Goal: Use online tool/utility: Utilize a website feature to perform a specific function

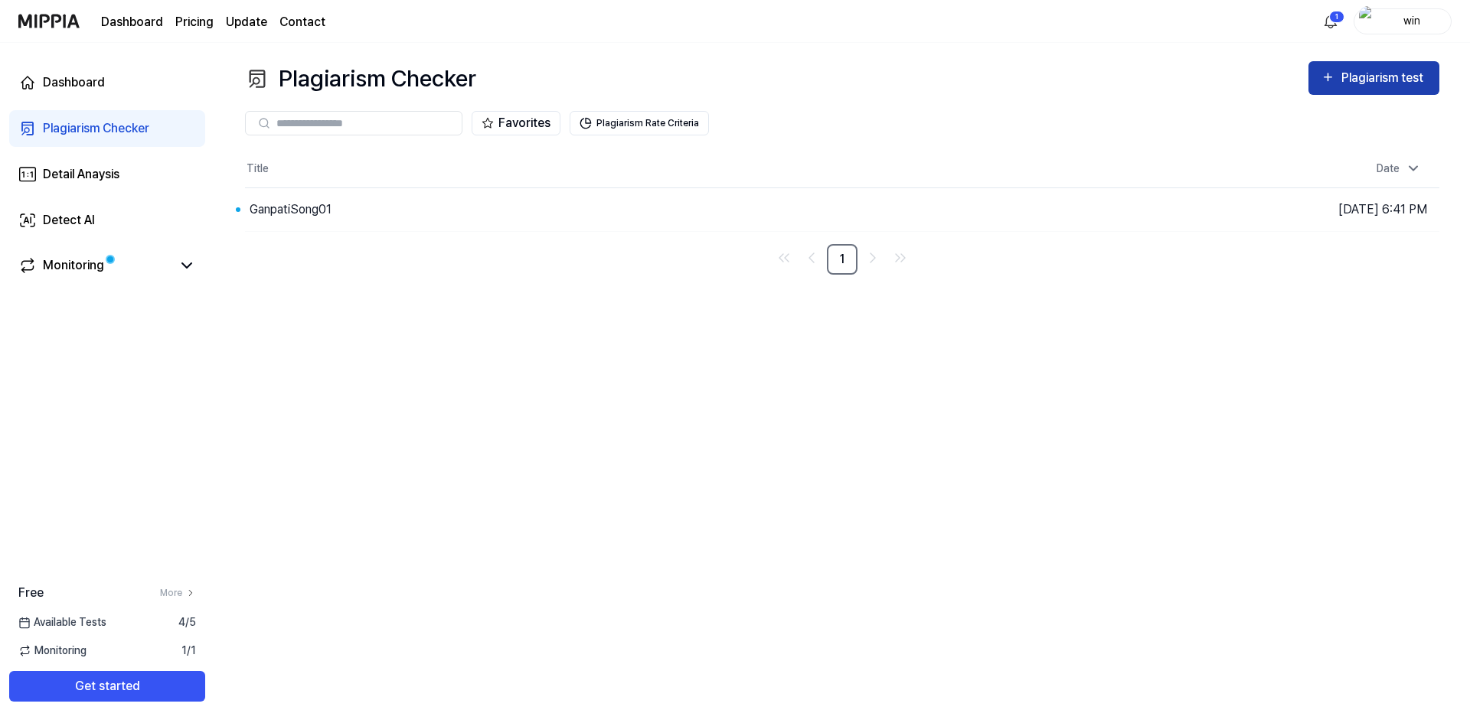
click at [1392, 75] on div "Plagiarism test" at bounding box center [1384, 78] width 86 height 20
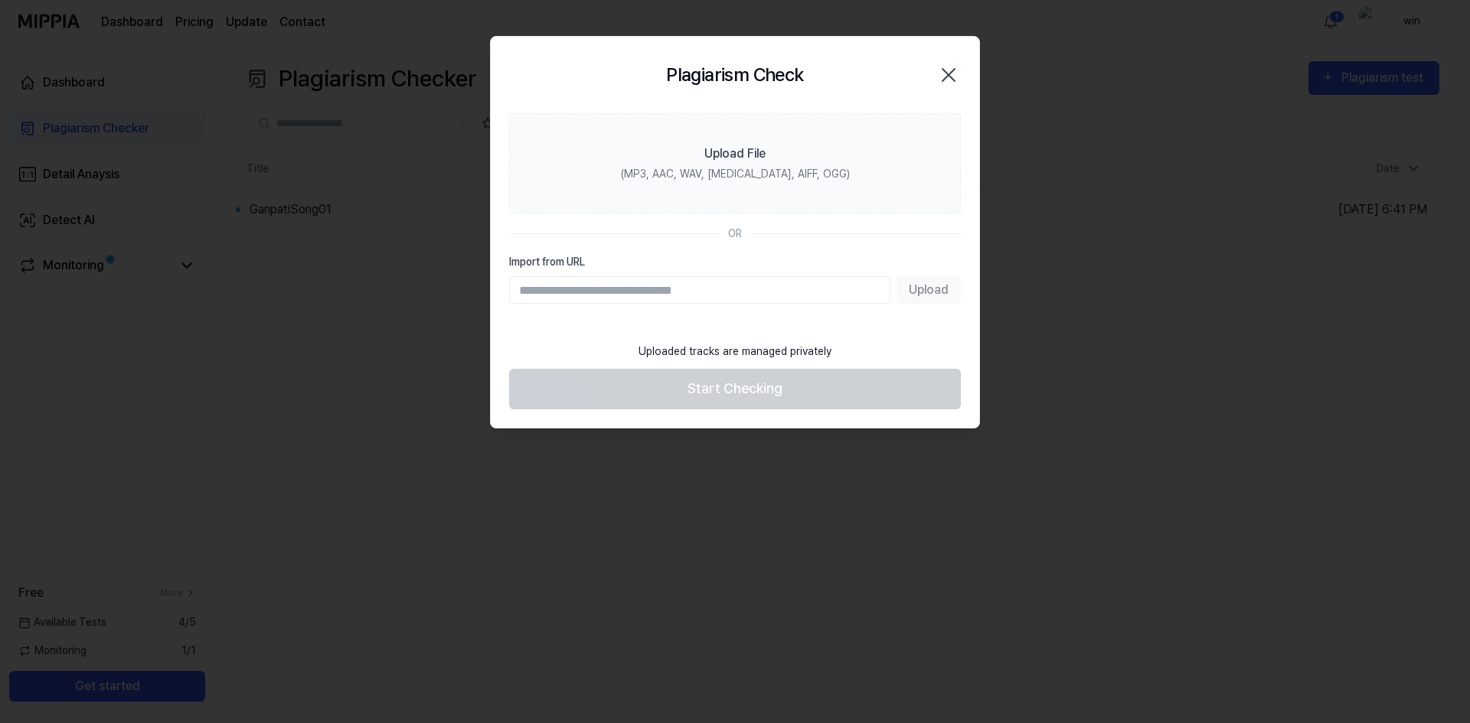
click at [928, 292] on div "Upload" at bounding box center [735, 290] width 452 height 28
click at [759, 392] on footer "Uploaded tracks are managed privately Start Checking" at bounding box center [735, 371] width 452 height 75
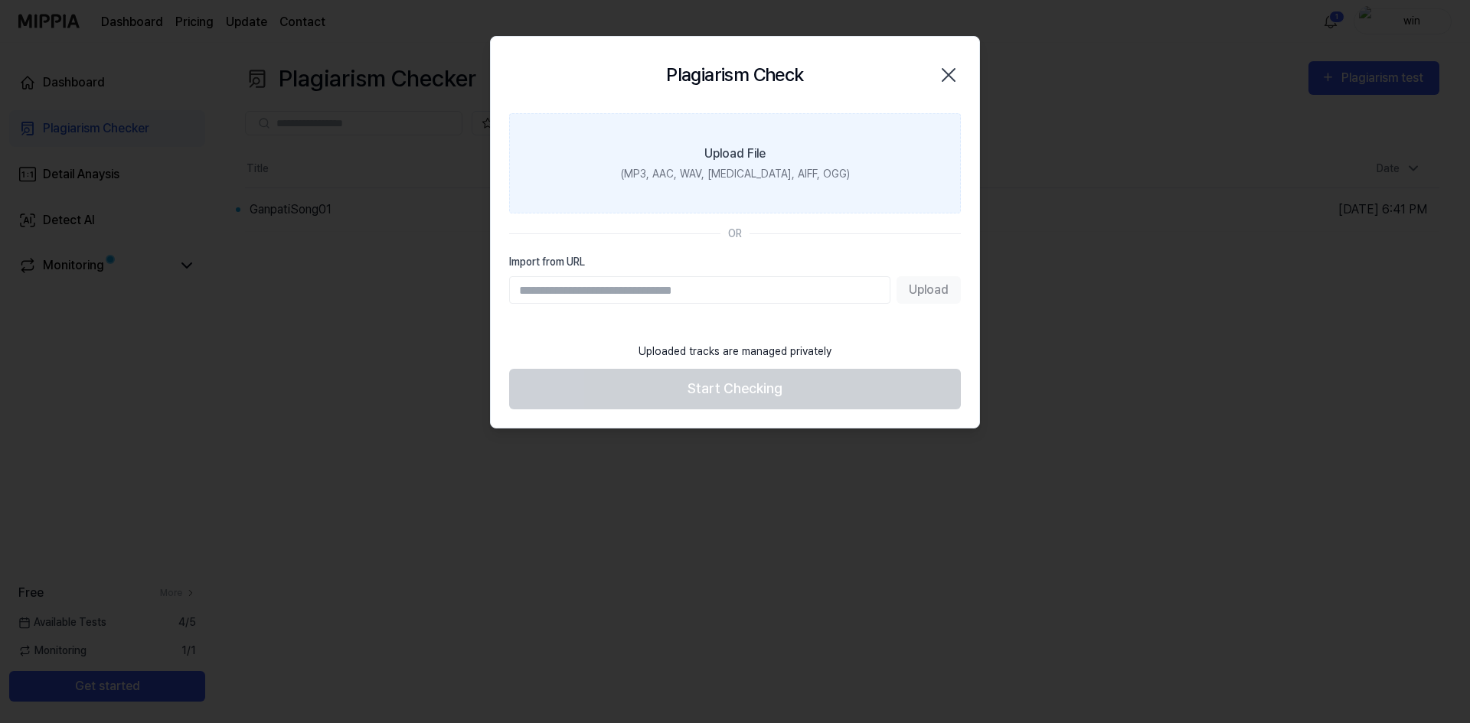
click at [744, 175] on div "(MP3, AAC, WAV, [MEDICAL_DATA], AIFF, OGG)" at bounding box center [735, 174] width 229 height 16
click at [0, 0] on input "Upload File (MP3, AAC, WAV, [MEDICAL_DATA], AIFF, OGG)" at bounding box center [0, 0] width 0 height 0
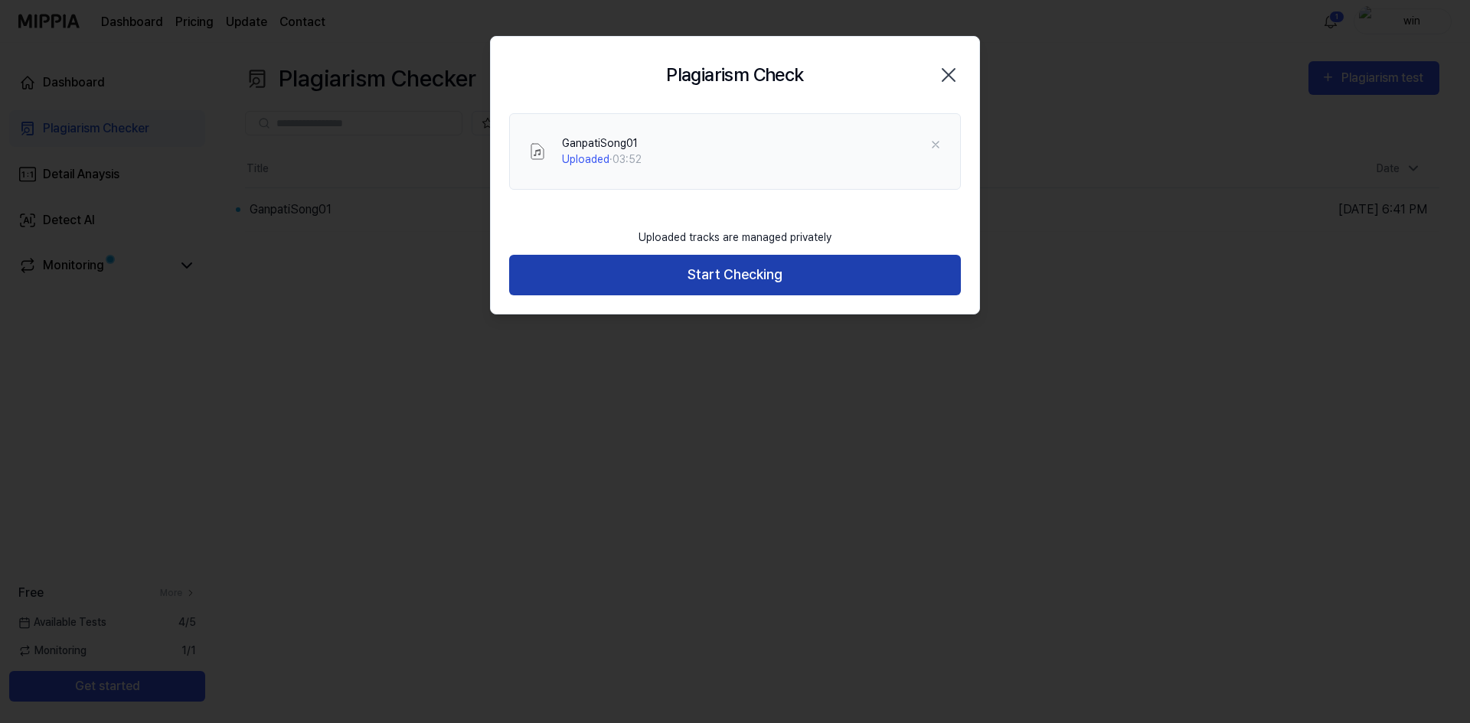
click at [763, 278] on button "Start Checking" at bounding box center [735, 275] width 452 height 41
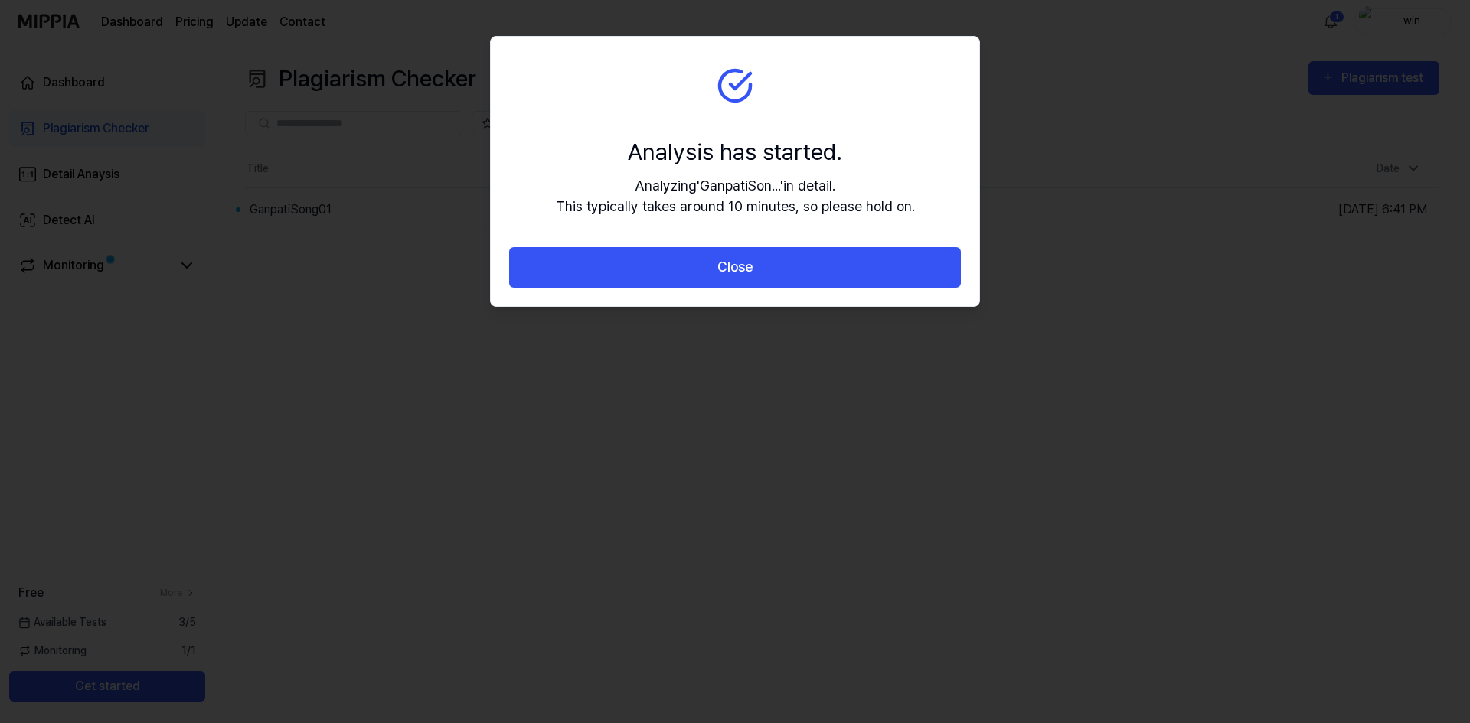
click at [763, 278] on button "Close" at bounding box center [735, 267] width 452 height 41
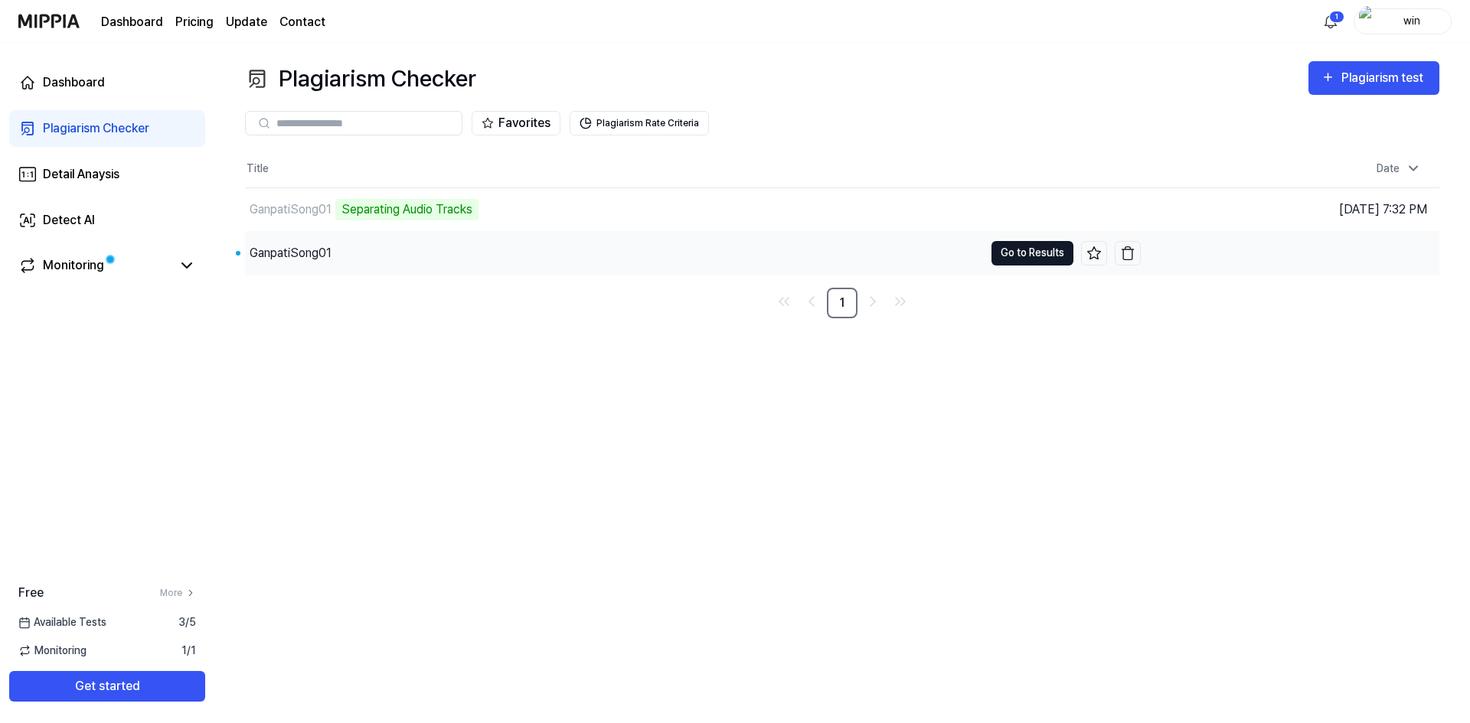
click at [1035, 257] on button "Go to Results" at bounding box center [1032, 253] width 82 height 24
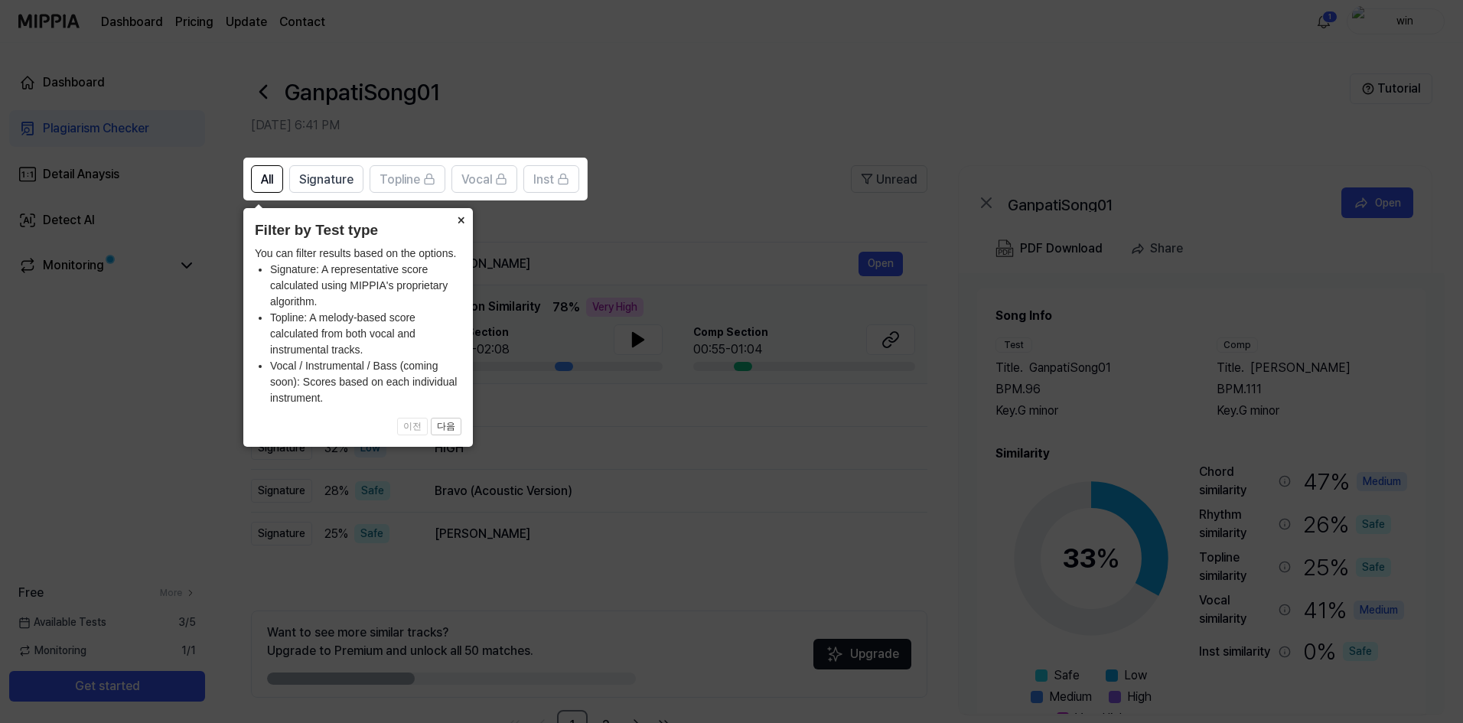
click at [460, 220] on button "×" at bounding box center [461, 218] width 24 height 21
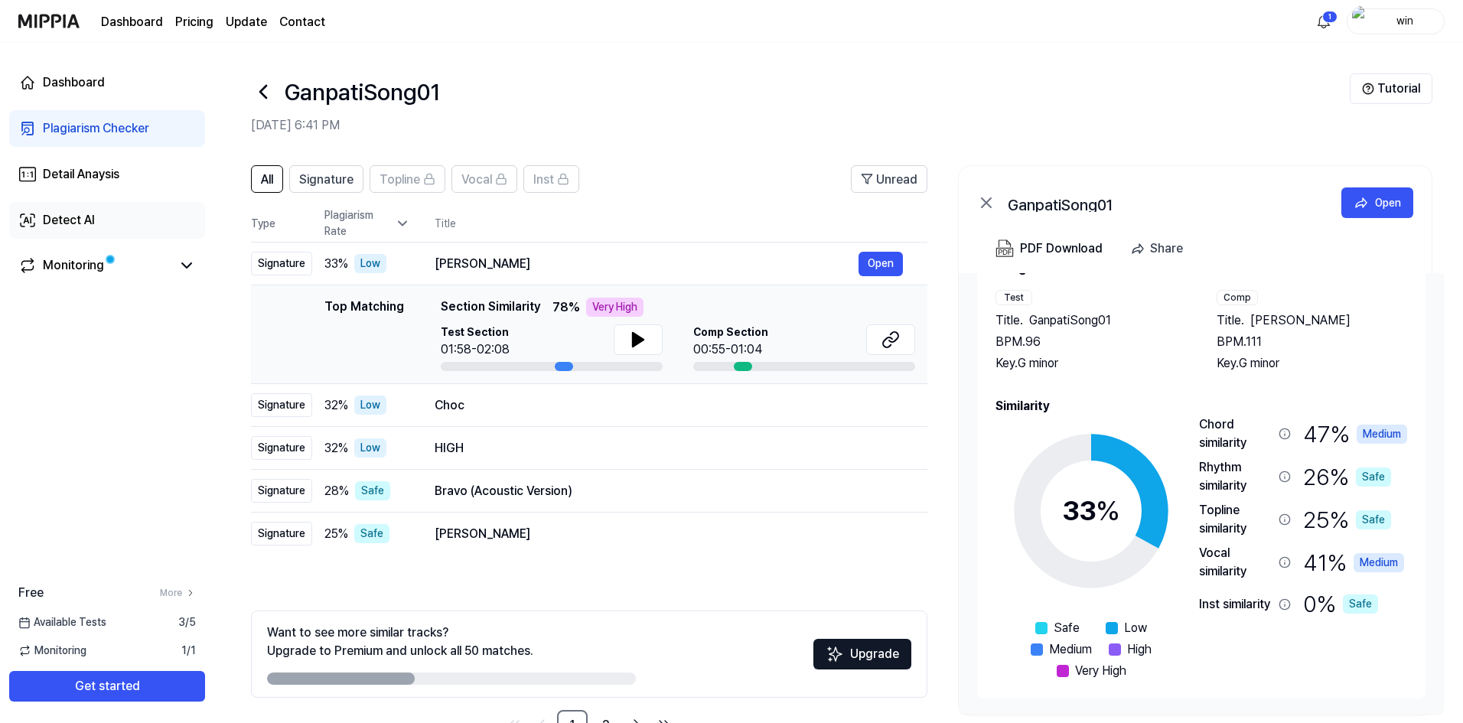
click at [69, 225] on div "Detect AI" at bounding box center [69, 220] width 52 height 18
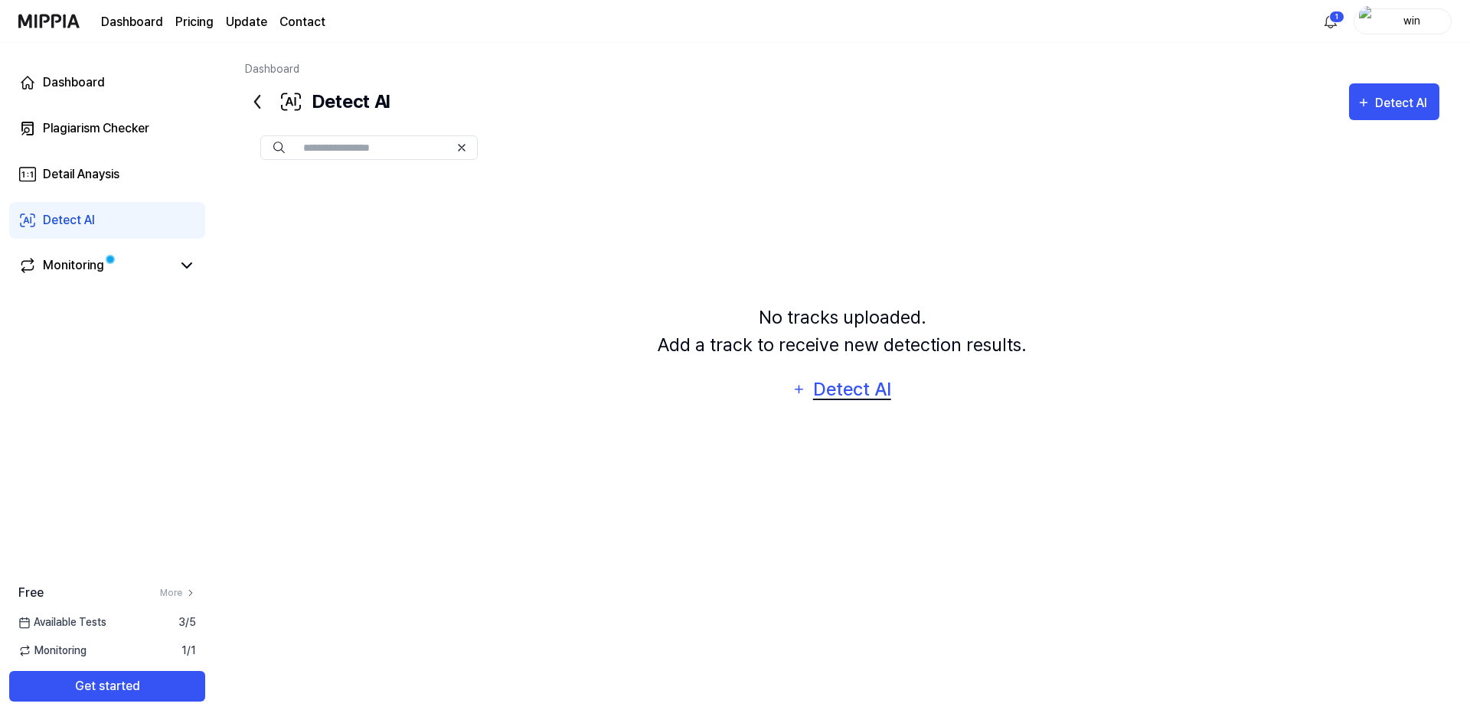
click at [851, 396] on div "Detect AI" at bounding box center [852, 389] width 82 height 29
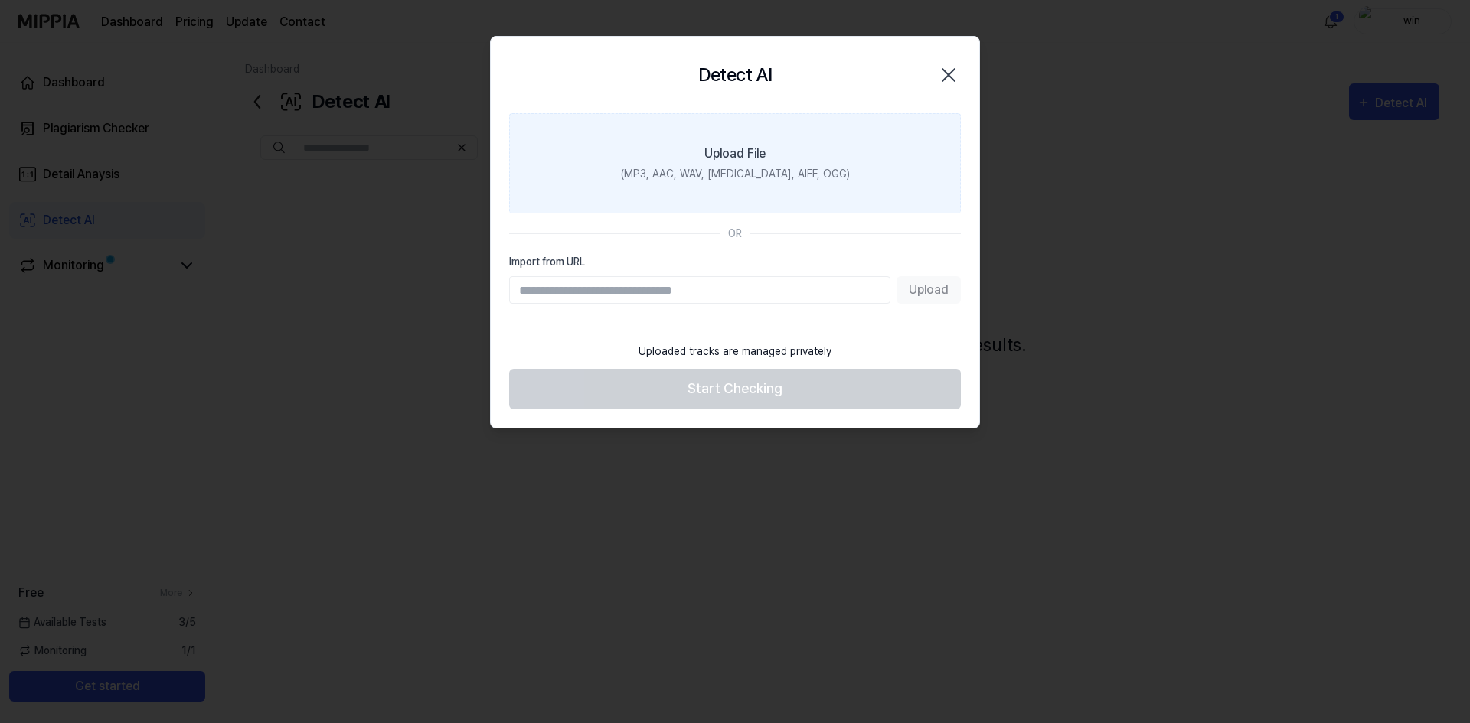
click at [770, 154] on label "Upload File (MP3, AAC, WAV, [MEDICAL_DATA], AIFF, OGG)" at bounding box center [735, 163] width 452 height 100
click at [0, 0] on input "Upload File (MP3, AAC, WAV, [MEDICAL_DATA], AIFF, OGG)" at bounding box center [0, 0] width 0 height 0
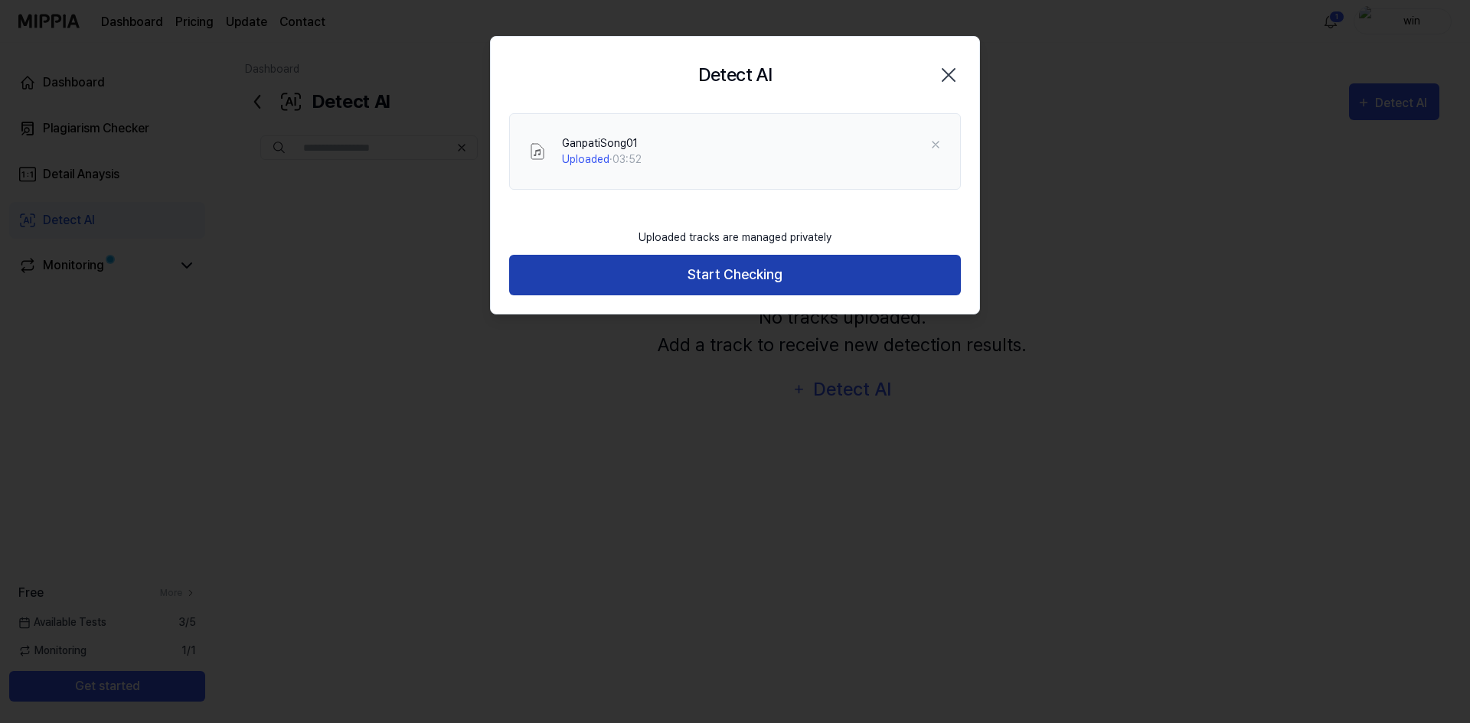
click at [789, 279] on button "Start Checking" at bounding box center [735, 275] width 452 height 41
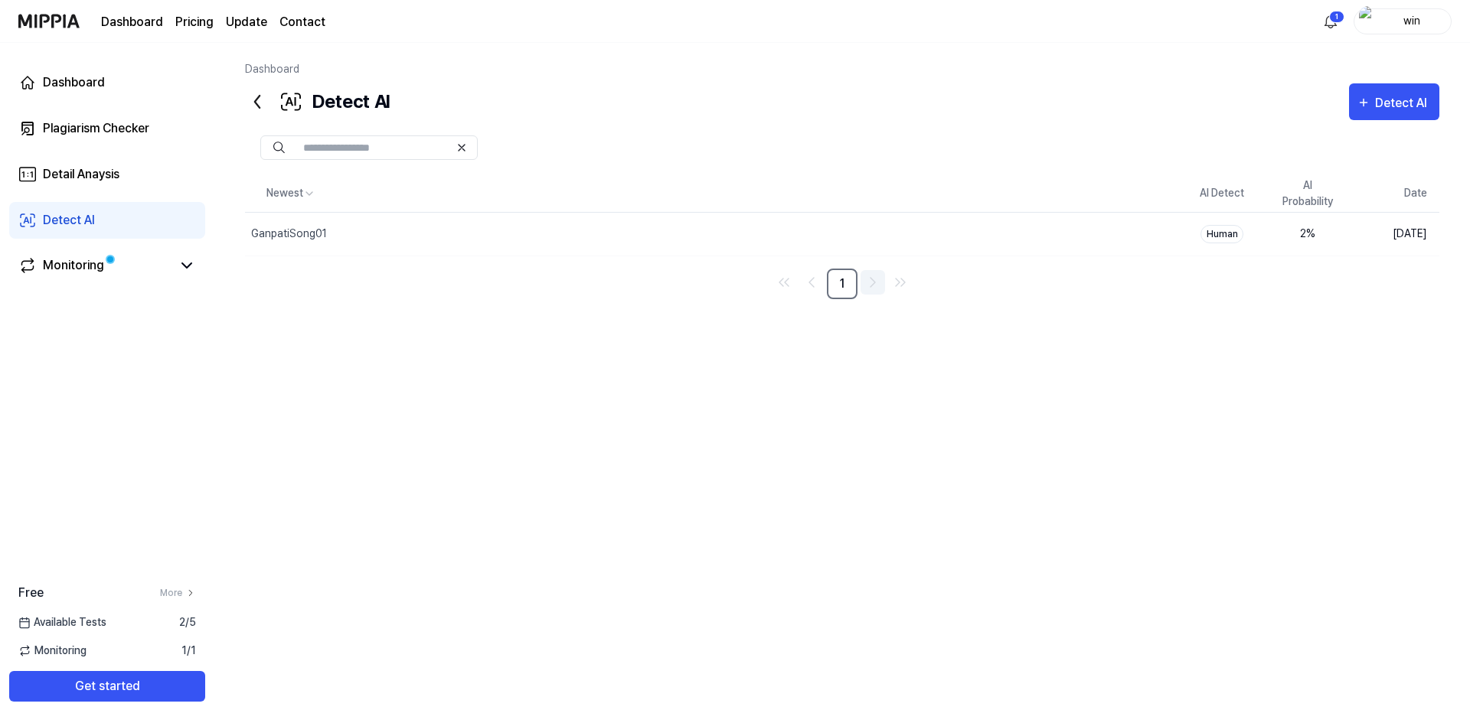
click at [876, 286] on icon "Go to next page" at bounding box center [872, 282] width 18 height 18
